Goal: Complete application form

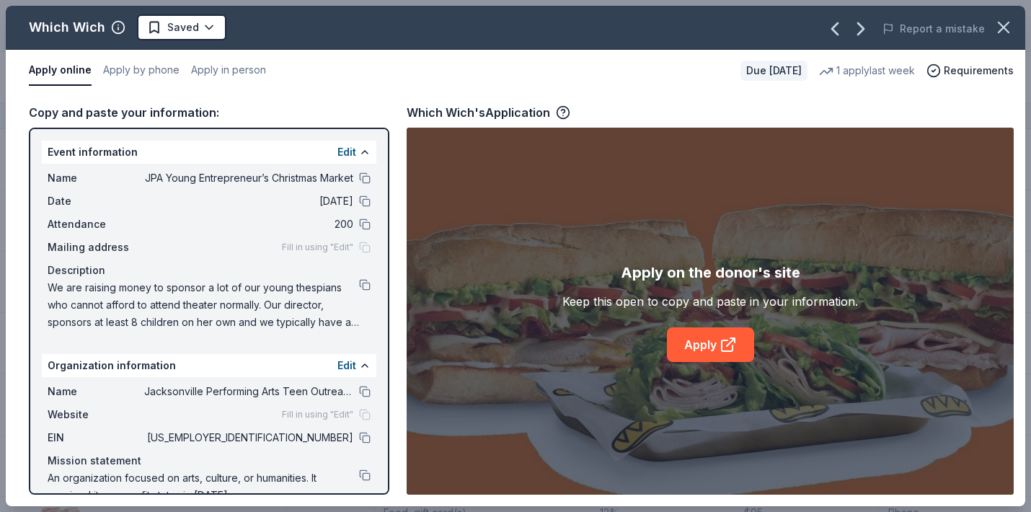
scroll to position [1076, 1]
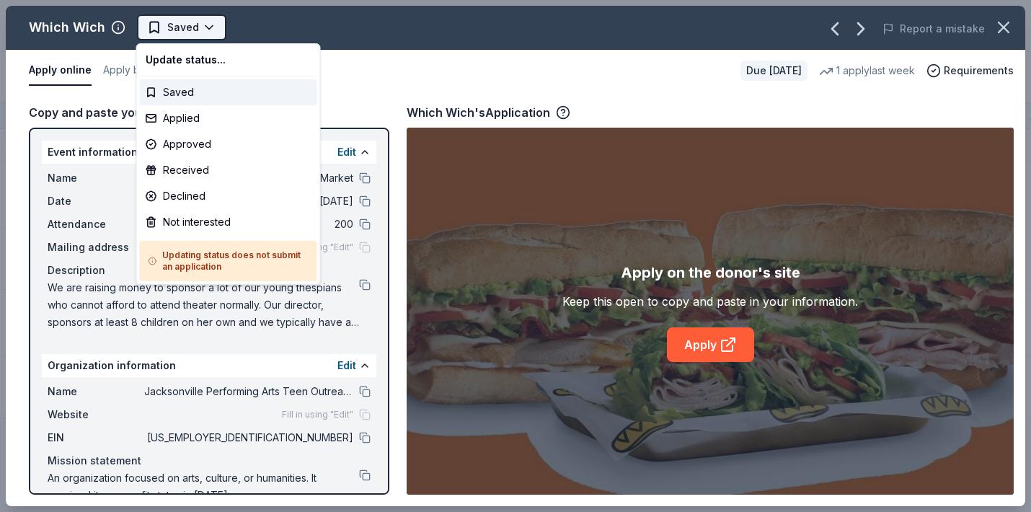
click at [199, 26] on html "JPA Young Entrepreneur’s Christmas Market Track · 33 Discover Pro trial ends on…" at bounding box center [515, 256] width 1031 height 512
click at [187, 118] on div "Applied" at bounding box center [228, 118] width 177 height 26
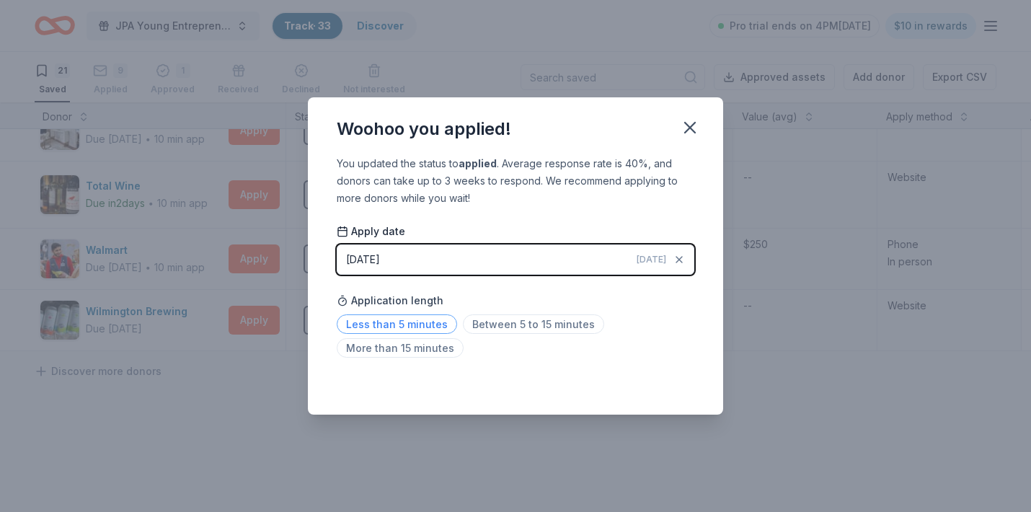
click at [438, 325] on span "Less than 5 minutes" at bounding box center [397, 323] width 120 height 19
click at [691, 126] on icon "button" at bounding box center [690, 128] width 10 height 10
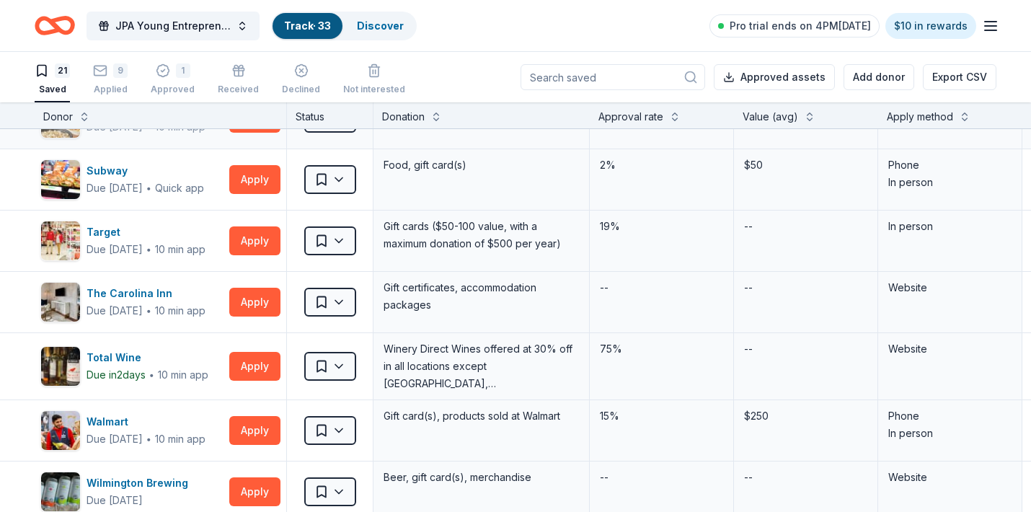
scroll to position [905, 0]
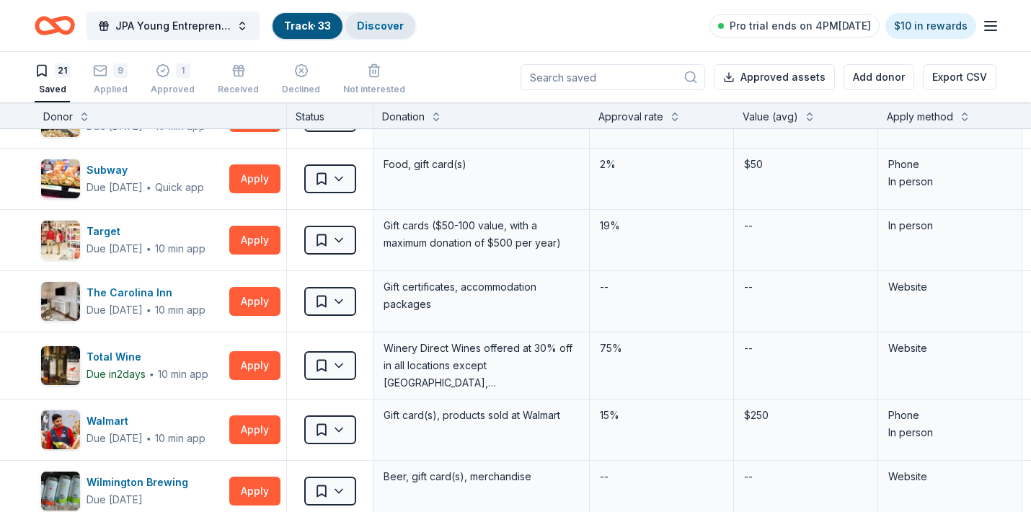
click at [390, 29] on link "Discover" at bounding box center [380, 25] width 47 height 12
click at [397, 22] on link "Discover" at bounding box center [380, 25] width 47 height 12
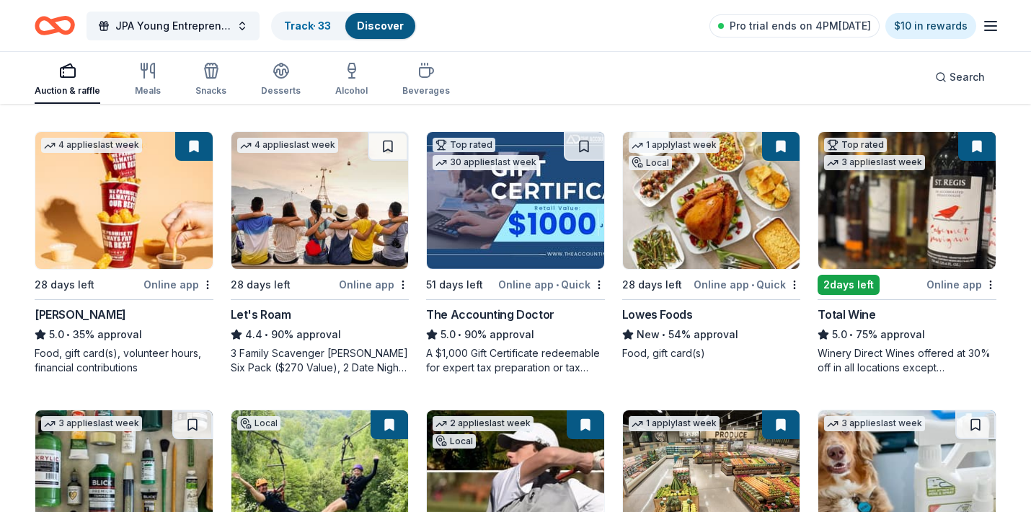
scroll to position [399, 0]
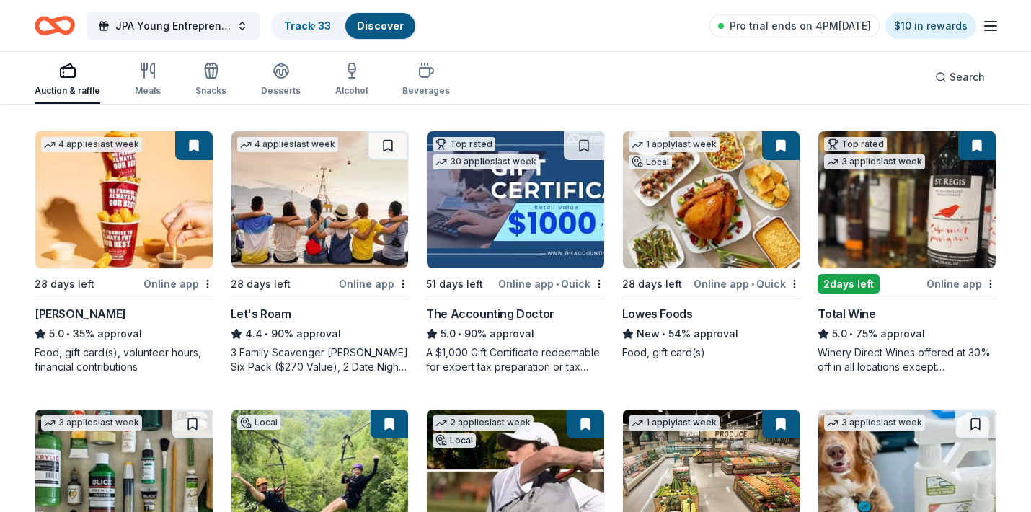
click at [280, 312] on div "Let's Roam" at bounding box center [261, 313] width 61 height 17
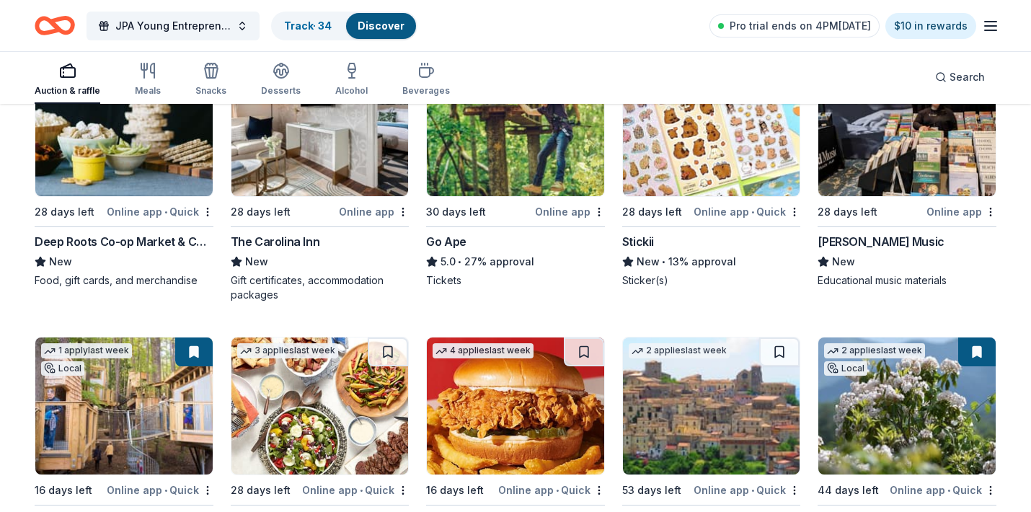
scroll to position [1019, 0]
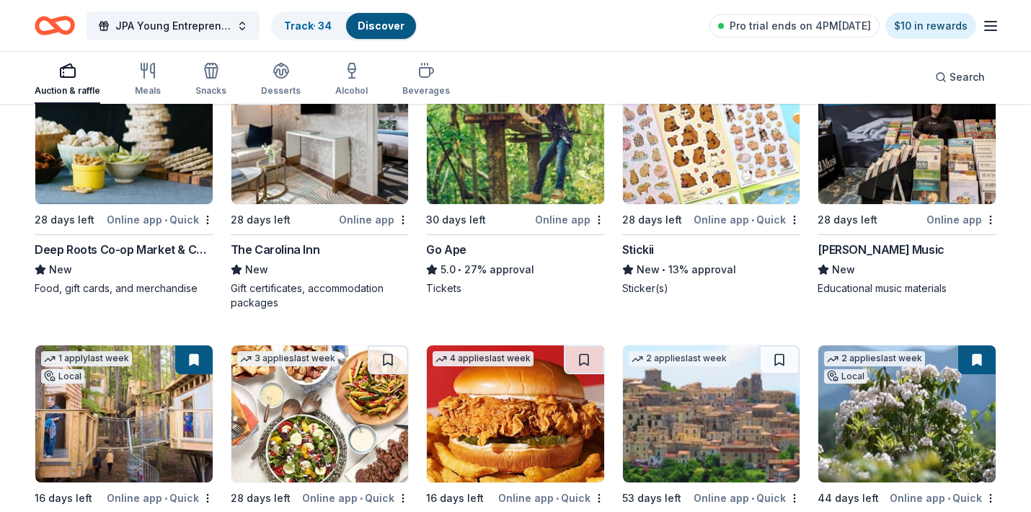
click at [289, 249] on div "The Carolina Inn" at bounding box center [275, 249] width 89 height 17
click at [310, 27] on link "Track · 34" at bounding box center [308, 25] width 48 height 12
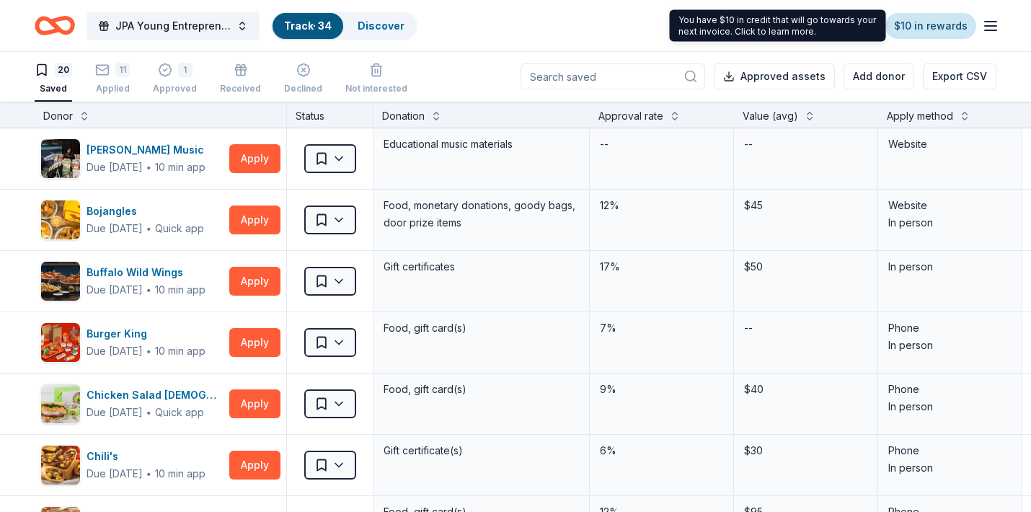
click at [956, 26] on link "$10 in rewards" at bounding box center [930, 26] width 91 height 26
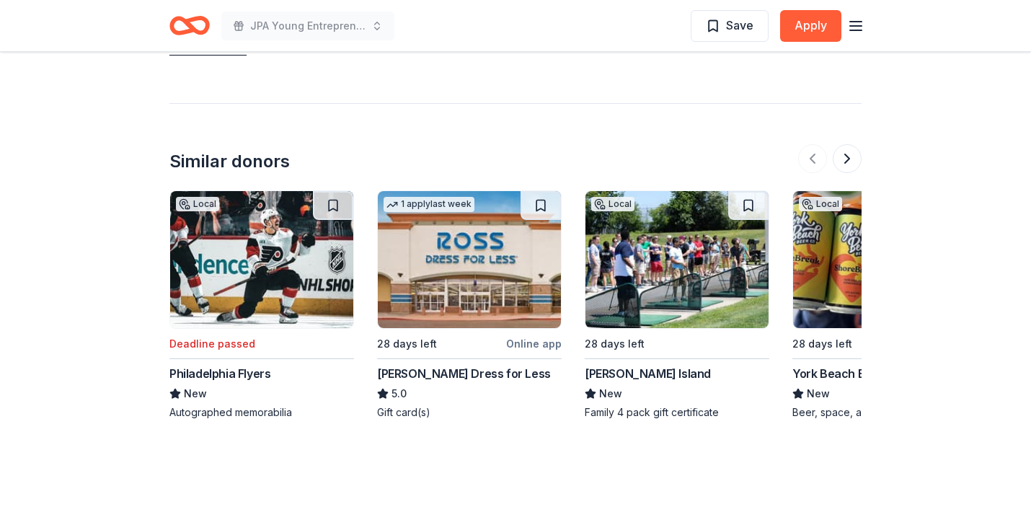
scroll to position [1829, 0]
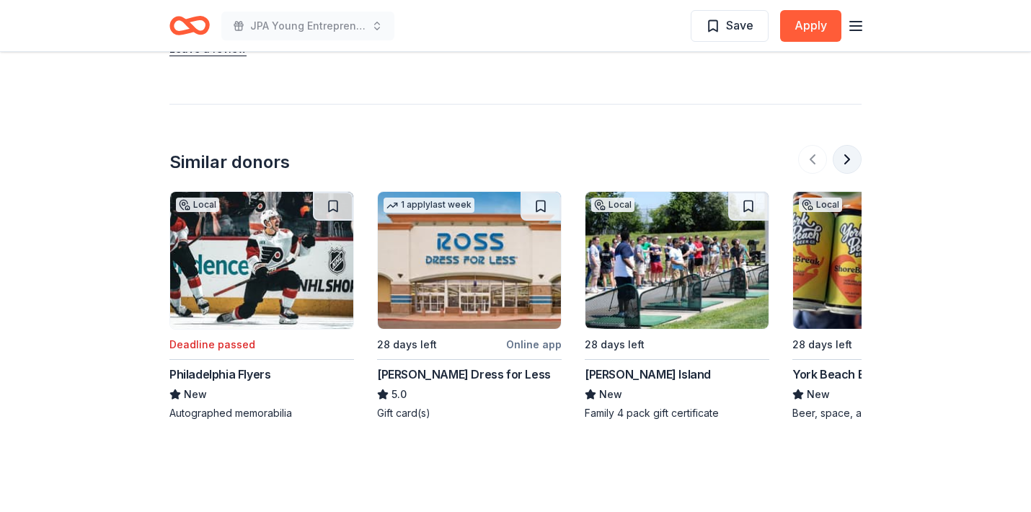
click at [852, 145] on button at bounding box center [846, 159] width 29 height 29
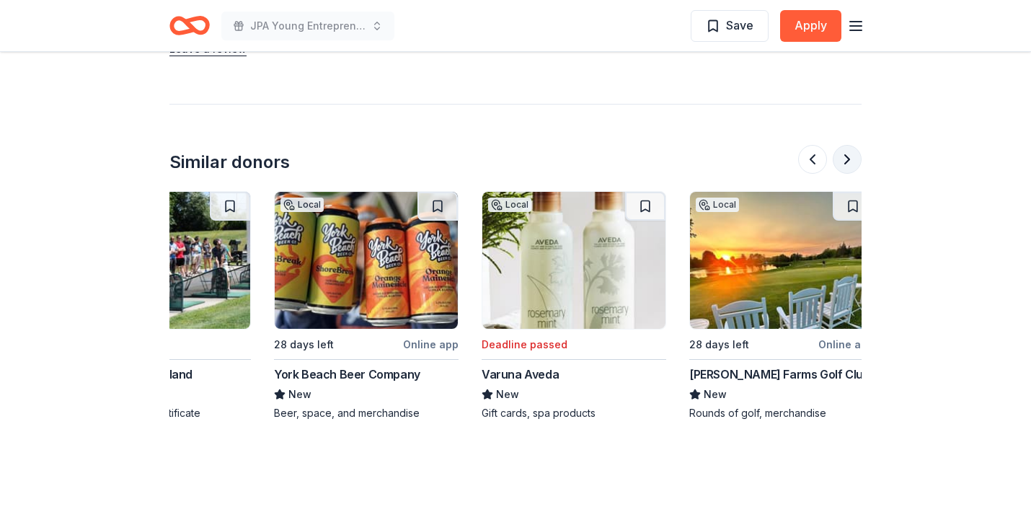
scroll to position [0, 623]
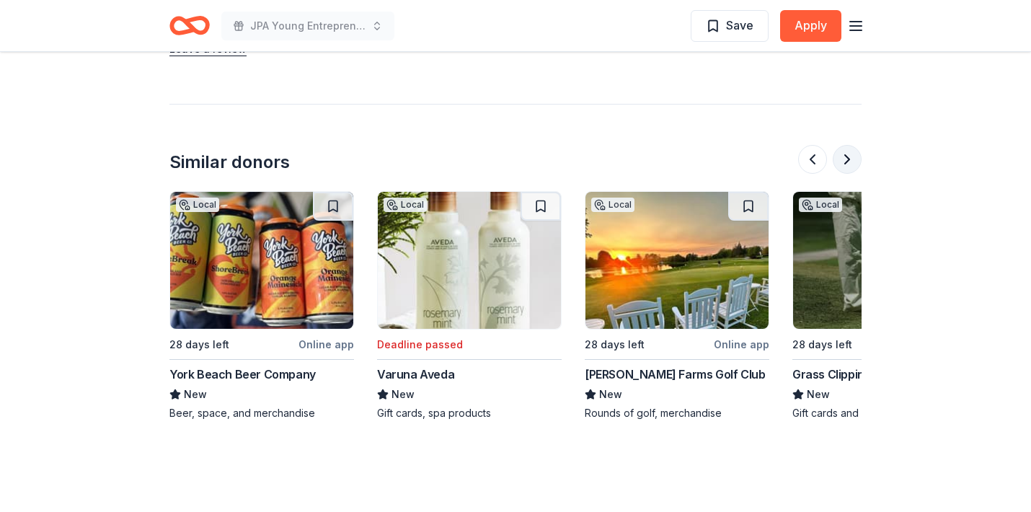
click at [852, 145] on button at bounding box center [846, 159] width 29 height 29
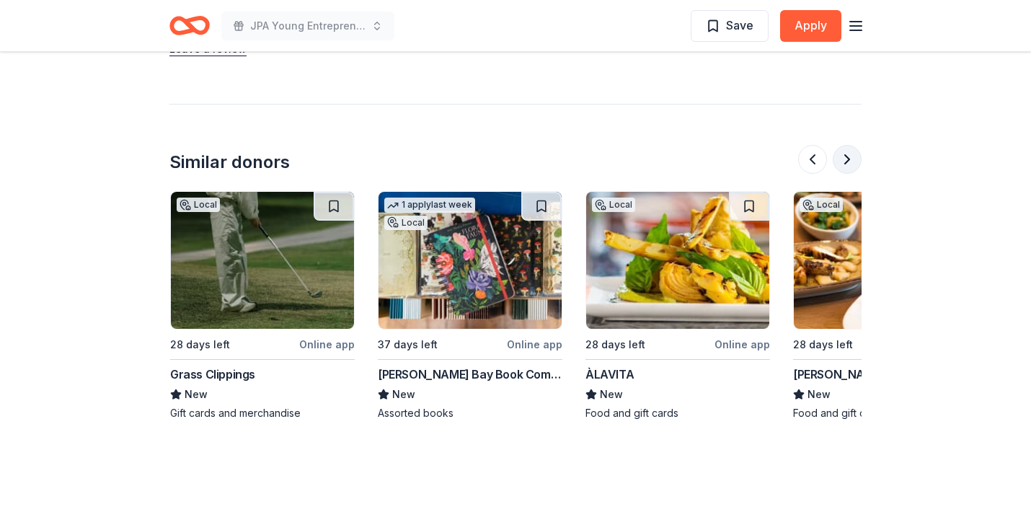
scroll to position [0, 1245]
click at [852, 145] on button at bounding box center [846, 159] width 29 height 29
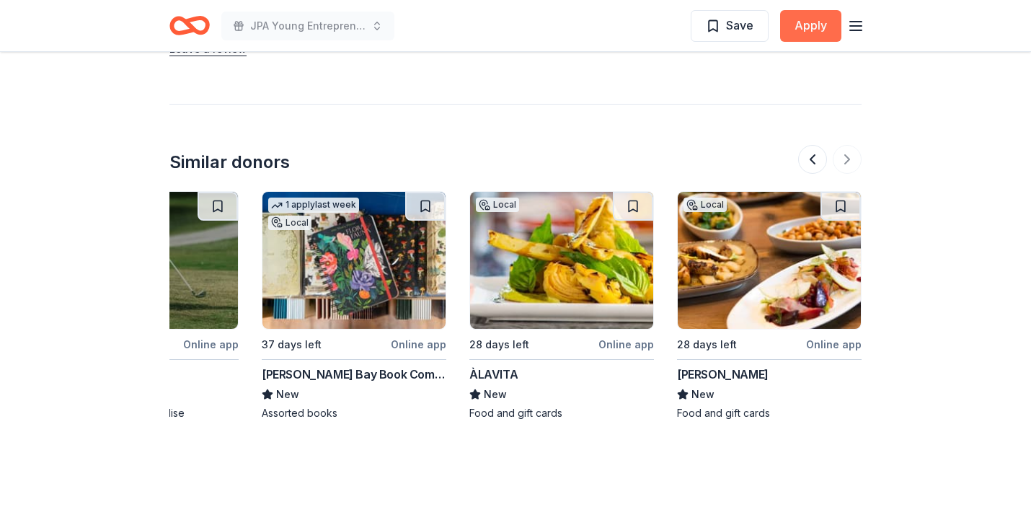
click at [816, 30] on button "Apply" at bounding box center [810, 26] width 61 height 32
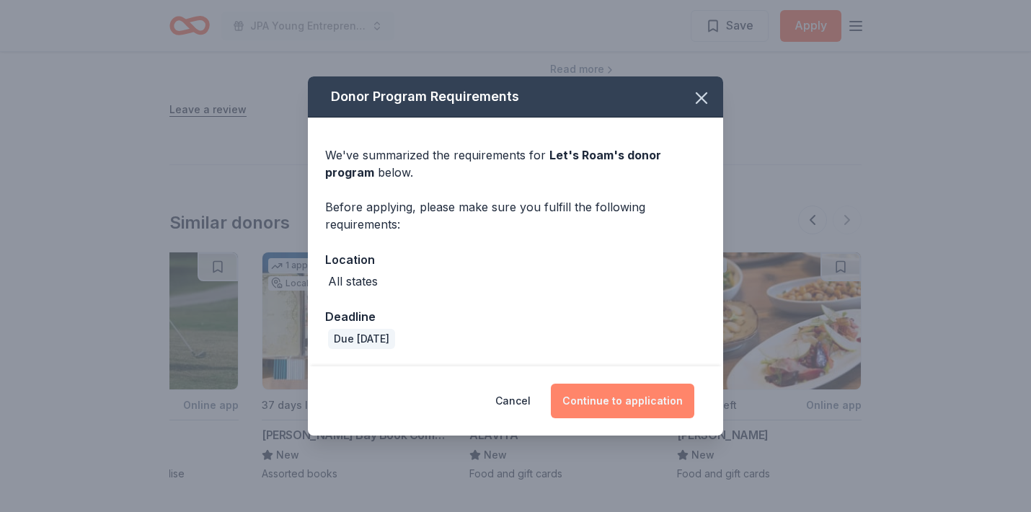
click at [627, 399] on button "Continue to application" at bounding box center [622, 400] width 143 height 35
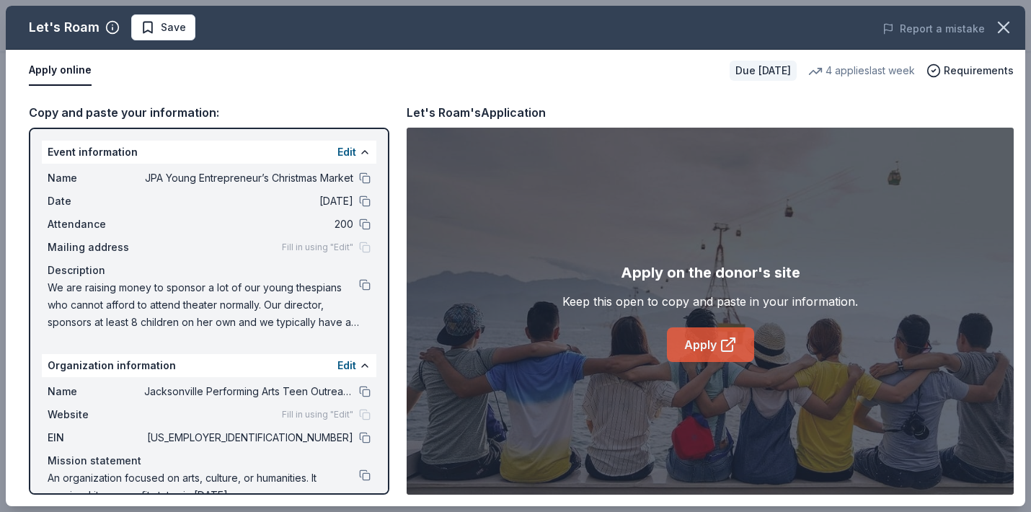
click at [734, 334] on link "Apply" at bounding box center [710, 344] width 87 height 35
click at [168, 31] on span "Save" at bounding box center [173, 27] width 25 height 17
click at [187, 30] on html "JPA Young Entrepreneur’s Christmas Market Saved Apply Due in 28 days Share Let'…" at bounding box center [515, 256] width 1031 height 512
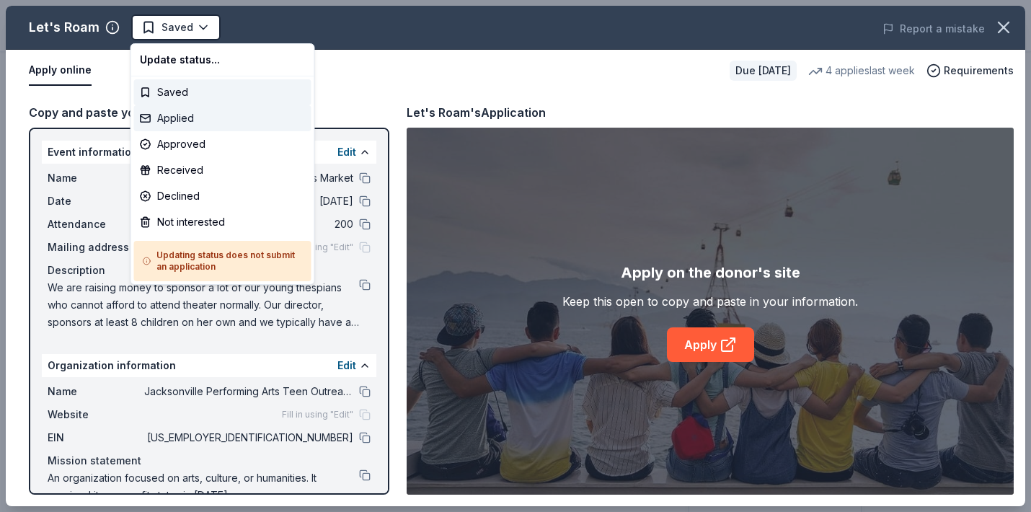
click at [175, 118] on div "Applied" at bounding box center [222, 118] width 177 height 26
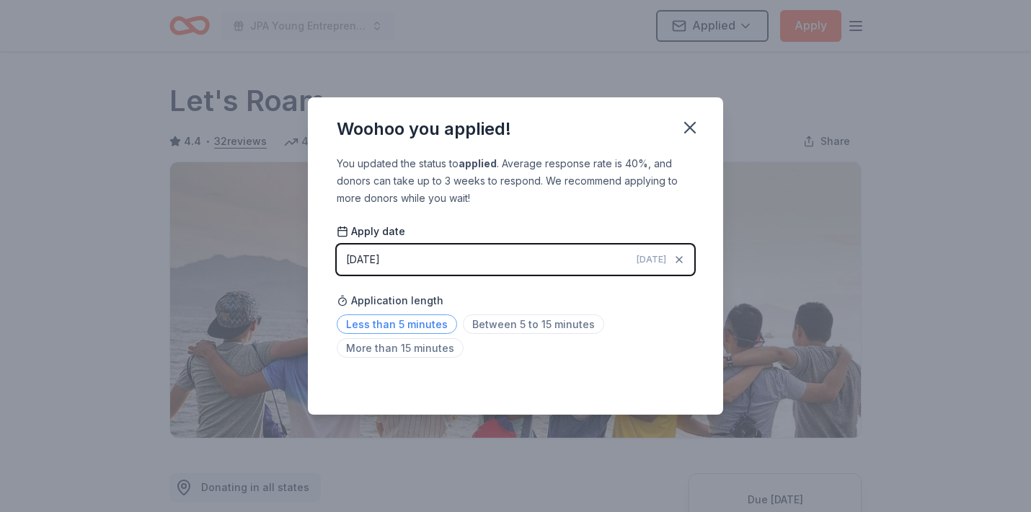
click at [421, 323] on span "Less than 5 minutes" at bounding box center [397, 323] width 120 height 19
click at [690, 132] on icon "button" at bounding box center [690, 127] width 20 height 20
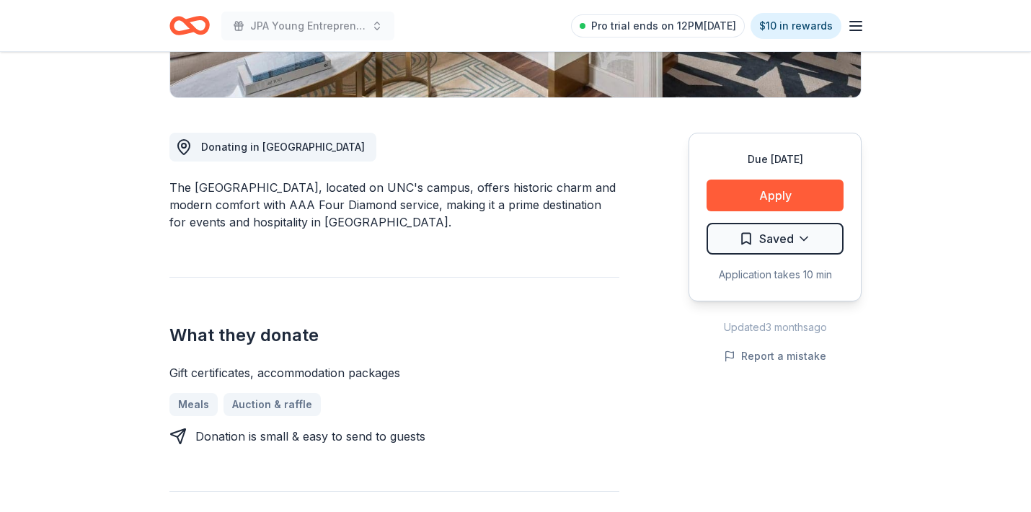
scroll to position [344, 0]
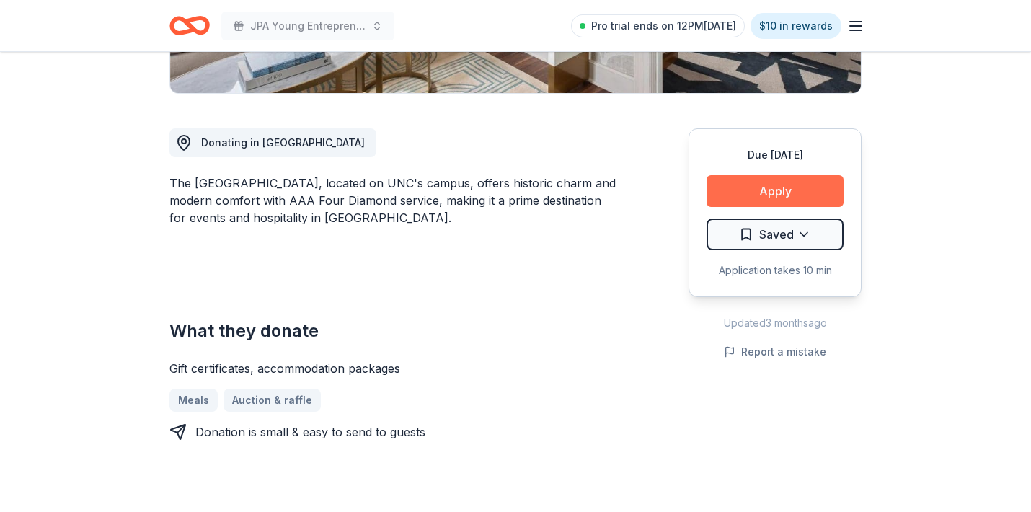
click at [768, 189] on button "Apply" at bounding box center [774, 191] width 137 height 32
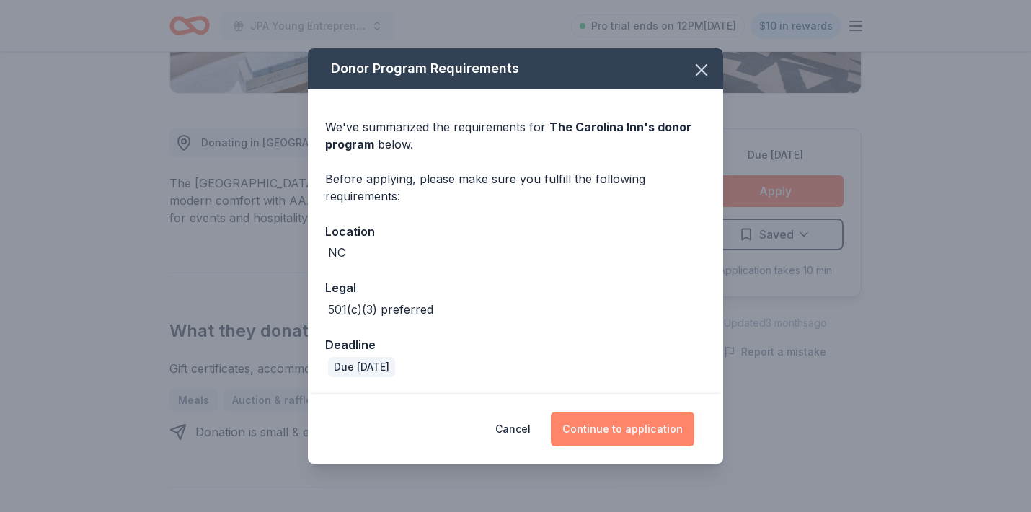
click at [626, 422] on button "Continue to application" at bounding box center [622, 429] width 143 height 35
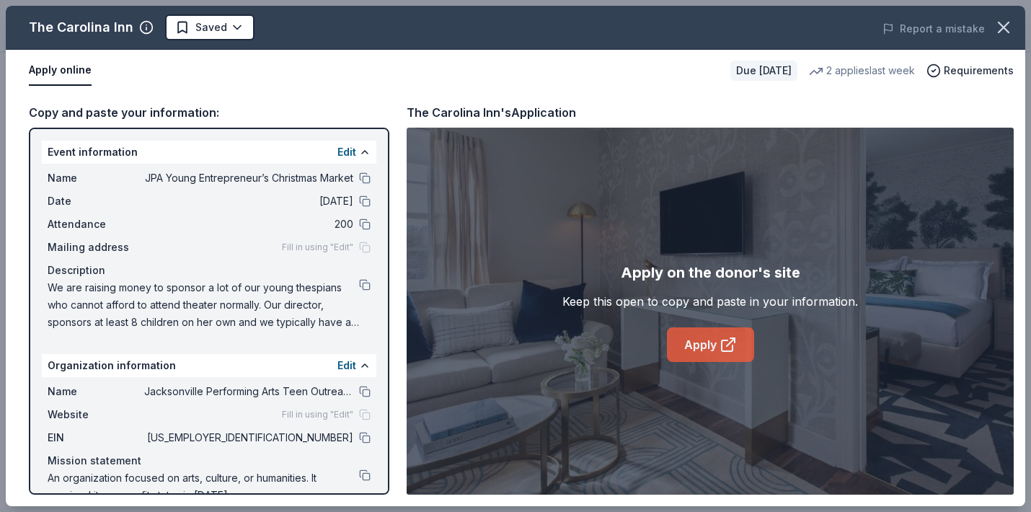
click at [694, 342] on link "Apply" at bounding box center [710, 344] width 87 height 35
click at [365, 442] on button at bounding box center [365, 438] width 12 height 12
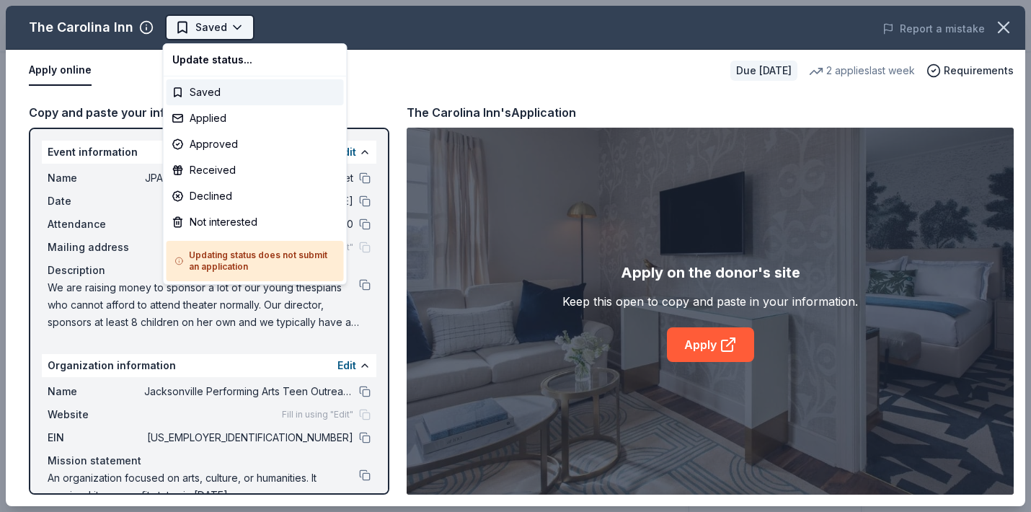
click at [236, 27] on body "JPA Young Entrepreneur’s Christmas Market Saved Apply Due [DATE] Share The Caro…" at bounding box center [515, 256] width 1031 height 512
click at [210, 115] on div "Applied" at bounding box center [254, 118] width 177 height 26
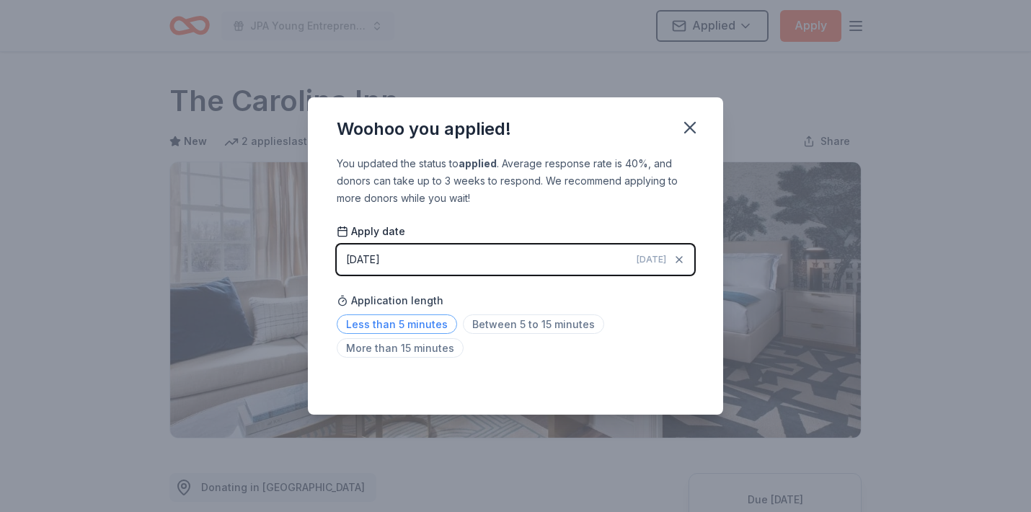
click at [440, 324] on span "Less than 5 minutes" at bounding box center [397, 323] width 120 height 19
click at [694, 121] on icon "button" at bounding box center [690, 127] width 20 height 20
